Goal: Task Accomplishment & Management: Use online tool/utility

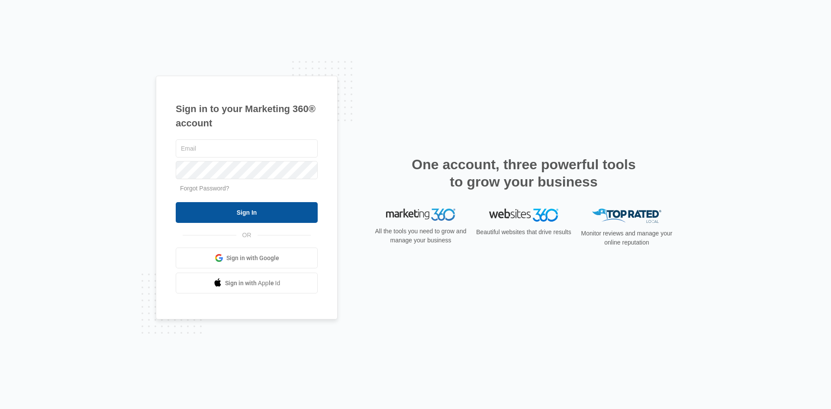
type input "[EMAIL_ADDRESS][PERSON_NAME][DOMAIN_NAME]"
click at [228, 209] on input "Sign In" at bounding box center [247, 212] width 142 height 21
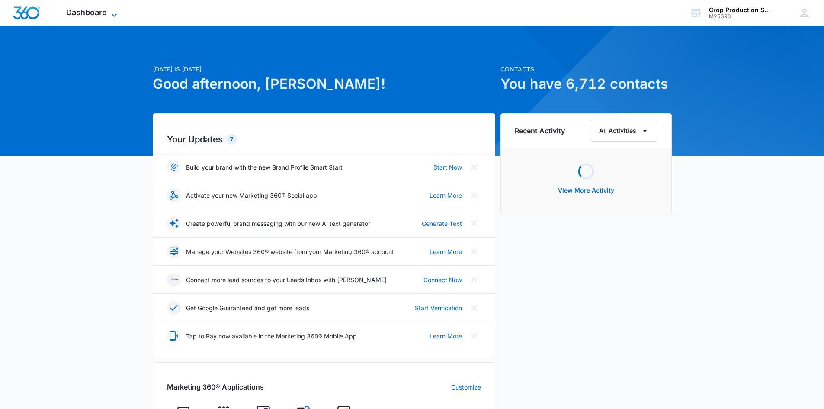
click at [84, 8] on span "Dashboard" at bounding box center [86, 12] width 41 height 9
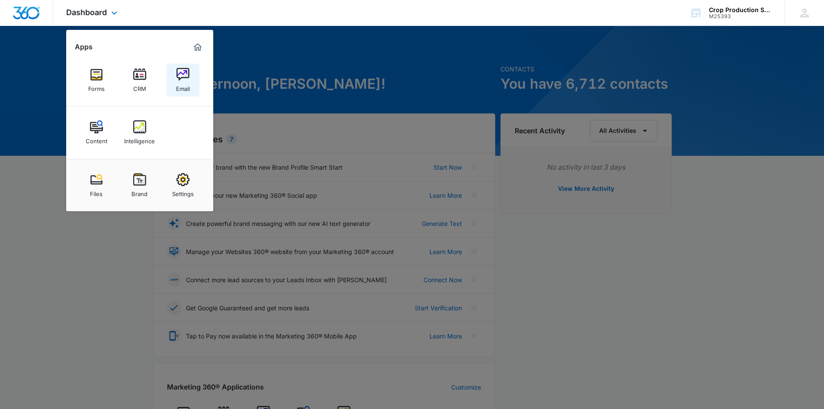
click at [184, 73] on img at bounding box center [183, 74] width 13 height 13
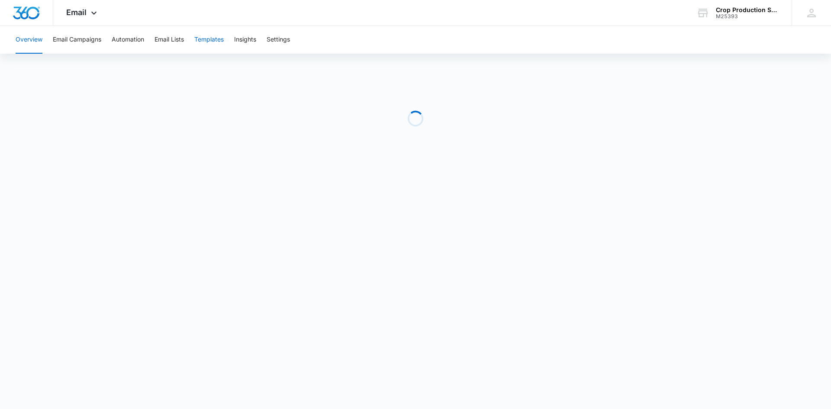
click at [220, 45] on button "Templates" at bounding box center [208, 40] width 29 height 28
